Goal: Communication & Community: Answer question/provide support

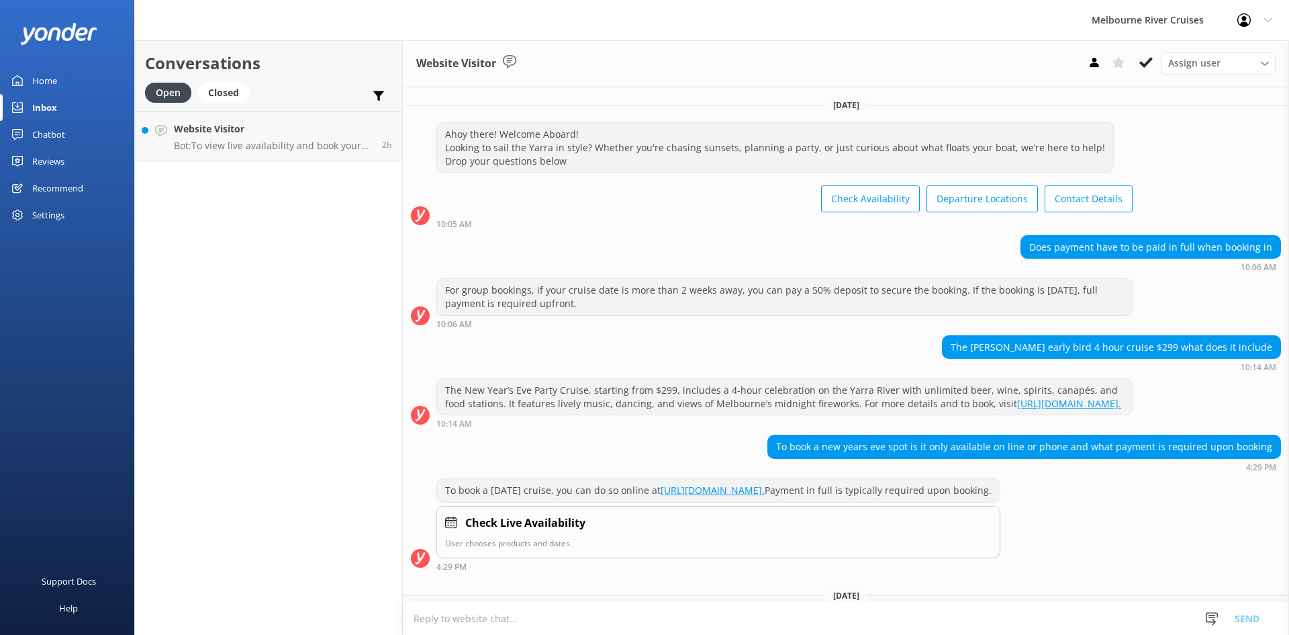
scroll to position [876, 0]
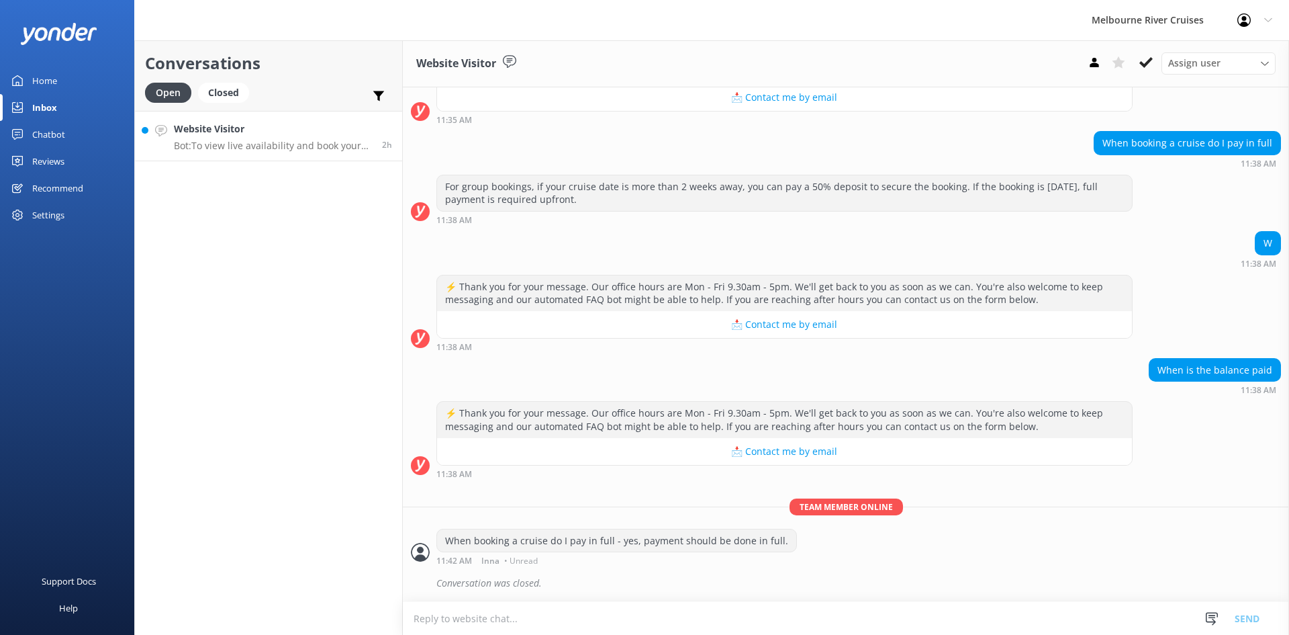
click at [238, 135] on h4 "Website Visitor" at bounding box center [273, 129] width 198 height 15
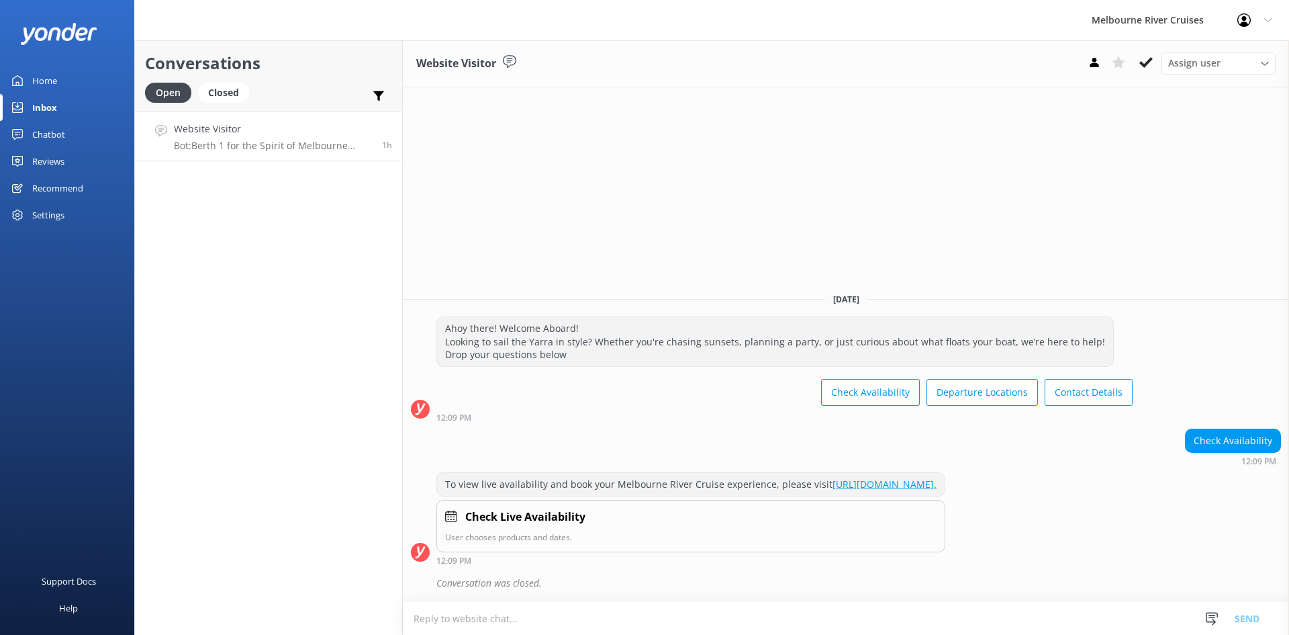
click at [205, 136] on h4 "Website Visitor" at bounding box center [273, 129] width 198 height 15
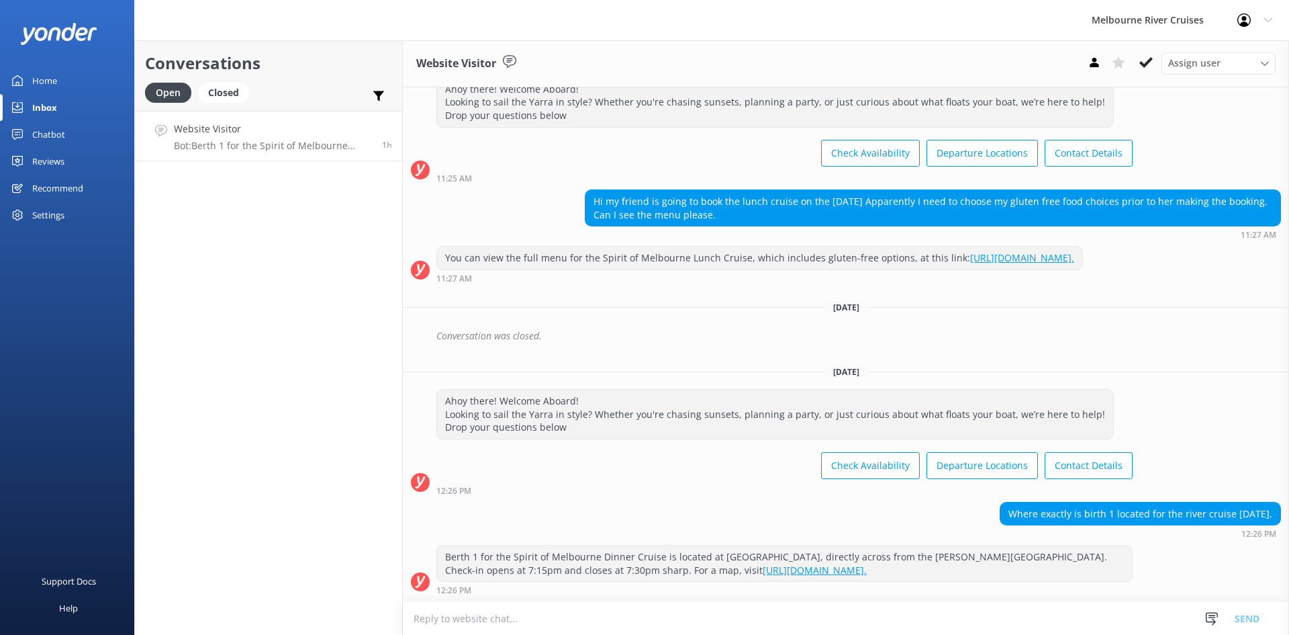
scroll to position [405, 0]
click at [234, 138] on div "Website Visitor Bot: Berth 1 for the Spirit of Melbourne Dinner Cruise is locat…" at bounding box center [273, 136] width 198 height 29
